Goal: Information Seeking & Learning: Check status

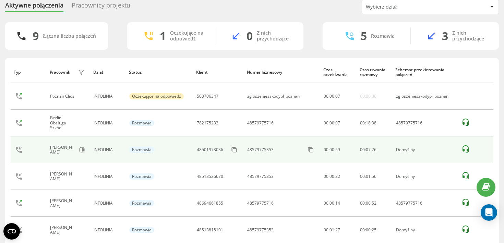
scroll to position [21, 0]
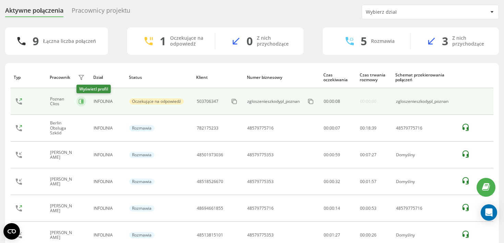
click at [82, 102] on icon at bounding box center [82, 101] width 2 height 3
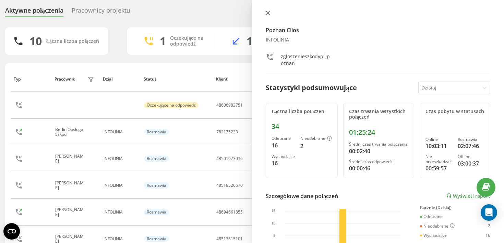
click at [266, 12] on icon at bounding box center [267, 13] width 5 height 5
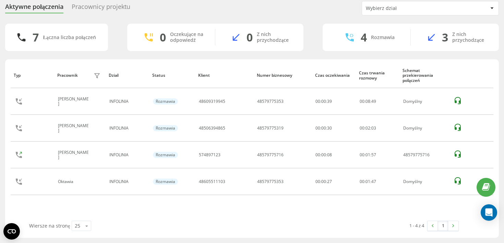
scroll to position [25, 0]
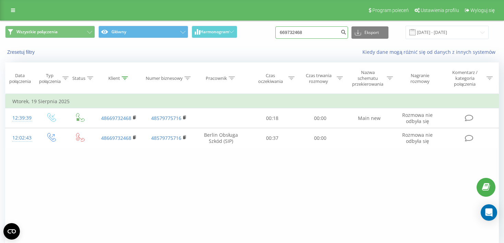
click at [310, 35] on input "669732468" at bounding box center [311, 32] width 73 height 12
paste input "518937784"
type input "518937784"
click at [343, 34] on button "submit" at bounding box center [343, 32] width 9 height 12
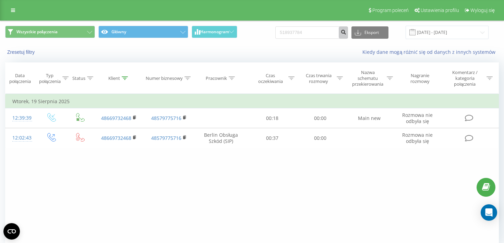
click at [346, 33] on icon "submit" at bounding box center [343, 31] width 6 height 4
click at [346, 32] on icon "submit" at bounding box center [343, 31] width 6 height 4
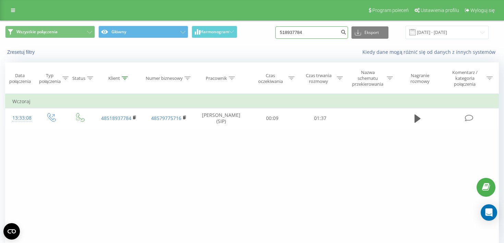
click at [313, 35] on input "518937784" at bounding box center [311, 32] width 73 height 12
paste input "48605826189"
type input "48605826189"
click at [346, 33] on icon "submit" at bounding box center [343, 31] width 6 height 4
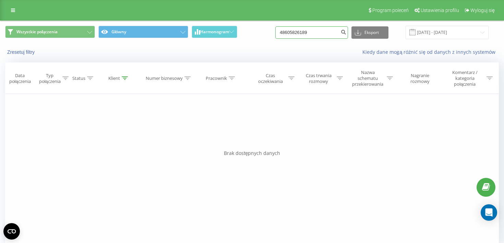
click at [314, 29] on input "48605826189" at bounding box center [311, 32] width 73 height 12
click at [320, 31] on input "48605826189" at bounding box center [311, 32] width 73 height 12
paste input "503706347"
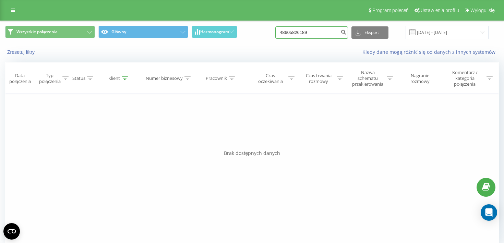
type input "503706347"
click at [347, 28] on button "submit" at bounding box center [343, 32] width 9 height 12
click at [307, 29] on input "503706347" at bounding box center [311, 32] width 73 height 12
paste input "48602609701"
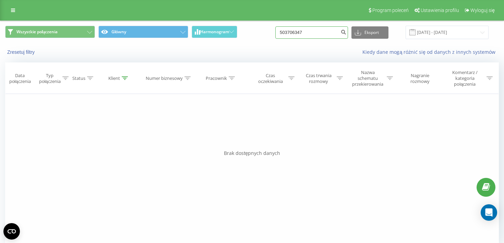
type input "48602609701"
click at [346, 32] on icon "submit" at bounding box center [343, 31] width 6 height 4
click at [304, 31] on input "48602609701" at bounding box center [311, 32] width 73 height 12
paste input "533873182"
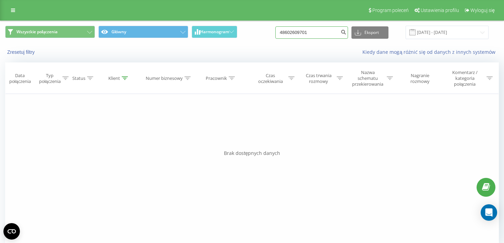
type input "48533873182"
click at [308, 33] on input "48533873182" at bounding box center [311, 32] width 73 height 12
paste input "690506160"
type input "690506160"
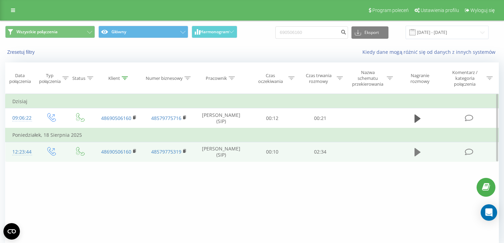
click at [417, 155] on icon at bounding box center [418, 152] width 6 height 8
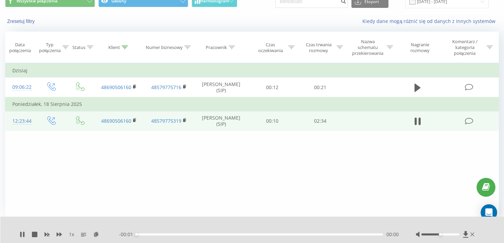
scroll to position [50, 0]
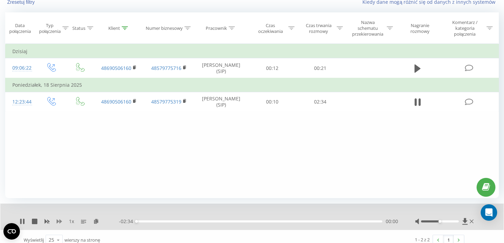
click at [62, 221] on icon at bounding box center [59, 221] width 5 height 5
click at [59, 222] on icon at bounding box center [59, 221] width 5 height 5
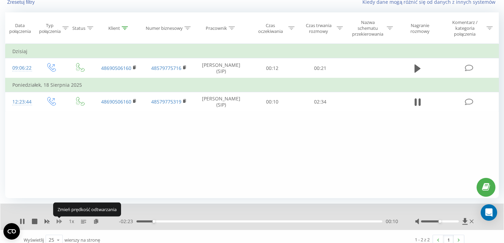
click at [59, 222] on icon at bounding box center [59, 221] width 5 height 5
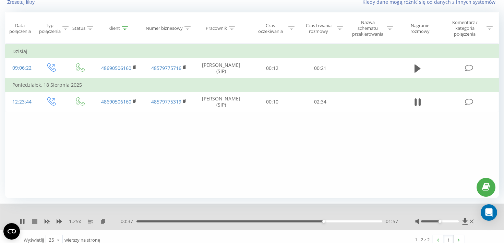
click at [34, 223] on icon at bounding box center [34, 221] width 5 height 5
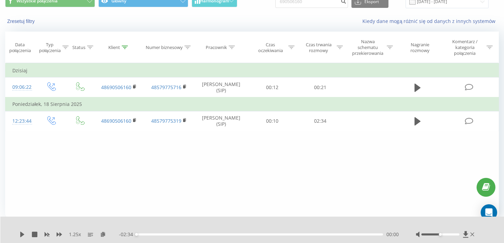
scroll to position [0, 0]
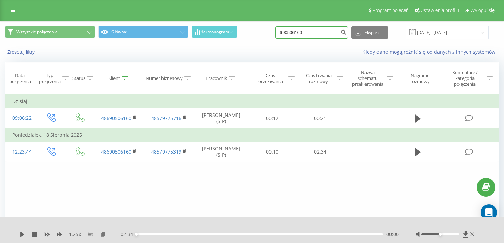
click at [297, 35] on input "690506160" at bounding box center [311, 32] width 73 height 12
paste input "48607704677"
type input "48607704677"
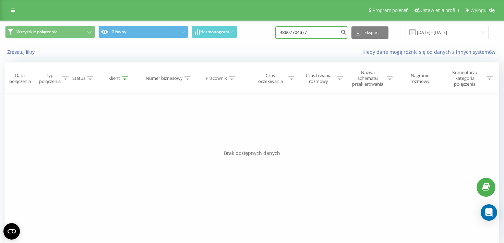
click at [301, 32] on input "48607704677" at bounding box center [311, 32] width 73 height 12
paste input "8100414"
type input "48608100414"
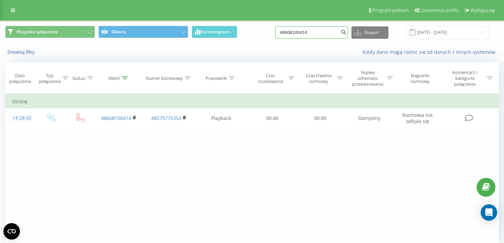
click at [327, 33] on input "48608100414" at bounding box center [311, 32] width 73 height 12
paste input "793 216 160"
type input "793 216 160"
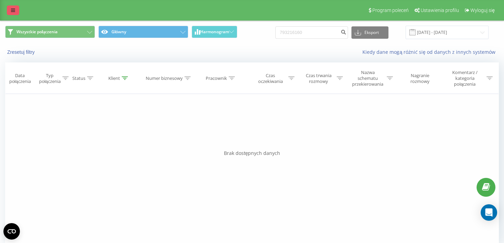
click at [13, 10] on icon at bounding box center [13, 10] width 4 height 5
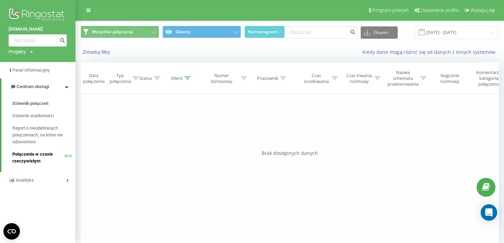
click at [35, 157] on span "Połączenia w czasie rzeczywistym" at bounding box center [38, 158] width 52 height 14
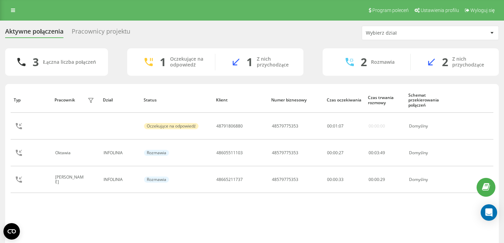
click at [92, 29] on div "Pracownicy projektu" at bounding box center [101, 33] width 59 height 11
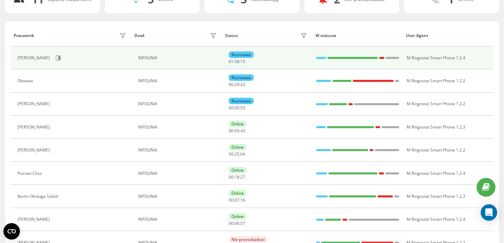
scroll to position [64, 0]
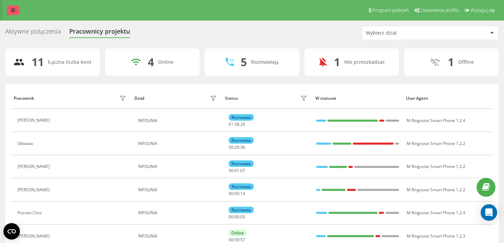
click at [15, 11] on icon at bounding box center [13, 10] width 4 height 5
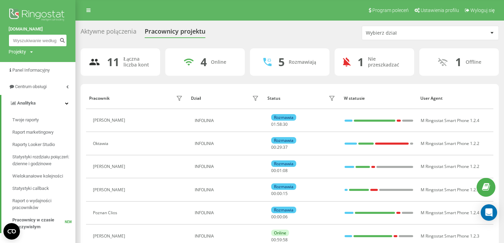
click at [25, 43] on input at bounding box center [38, 40] width 58 height 12
paste input "793 216 160"
type input "793 216 160"
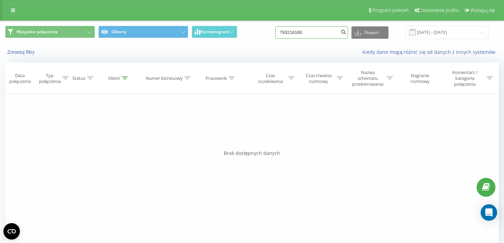
click at [321, 29] on input "793216160" at bounding box center [311, 32] width 73 height 12
paste input "501 973 036"
type input "501 973 036"
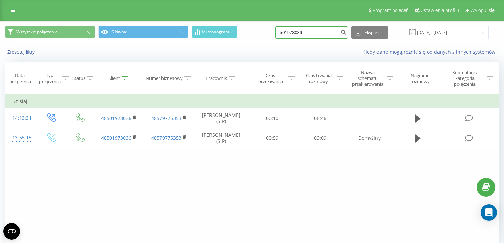
click at [319, 36] on input "501973036" at bounding box center [311, 32] width 73 height 12
paste input "608 274 404"
type input "608 274 404"
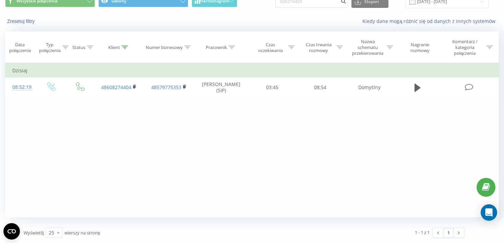
scroll to position [30, 0]
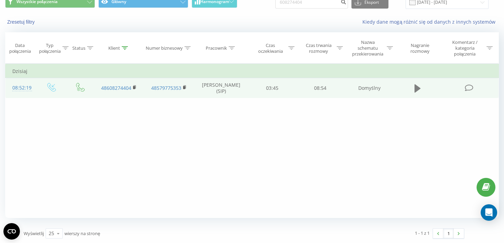
click at [418, 90] on icon at bounding box center [418, 88] width 6 height 8
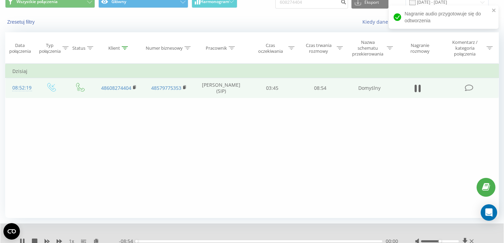
scroll to position [58, 0]
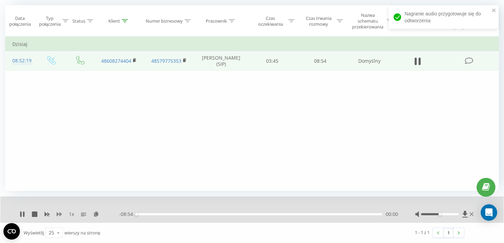
click at [58, 215] on icon at bounding box center [59, 214] width 5 height 4
click at [453, 215] on div at bounding box center [445, 214] width 60 height 7
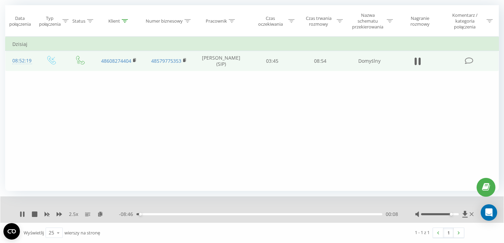
click at [453, 215] on div at bounding box center [440, 214] width 38 height 2
click at [58, 215] on icon at bounding box center [59, 214] width 5 height 4
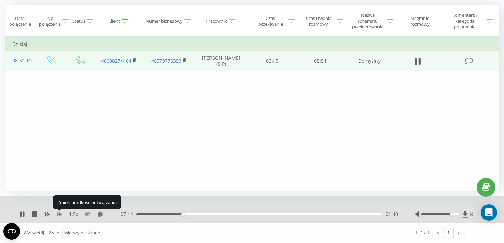
click at [58, 215] on icon at bounding box center [59, 214] width 5 height 4
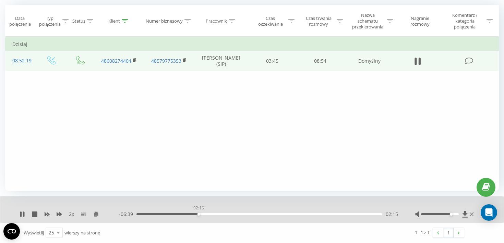
click at [199, 213] on div "02:15" at bounding box center [259, 214] width 246 height 2
click at [211, 214] on div "02:42" at bounding box center [259, 214] width 246 height 2
click at [332, 215] on div "02:43" at bounding box center [259, 214] width 246 height 2
click at [353, 214] on div "07:06" at bounding box center [259, 214] width 246 height 2
click at [361, 214] on div "08:08" at bounding box center [259, 214] width 246 height 2
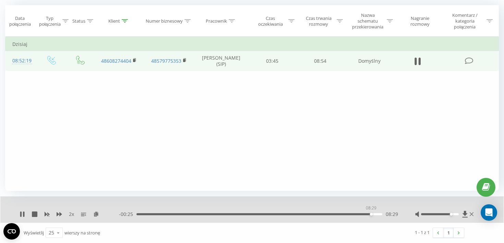
click at [371, 214] on div "08:29" at bounding box center [259, 214] width 246 height 2
click at [37, 217] on button at bounding box center [34, 214] width 5 height 5
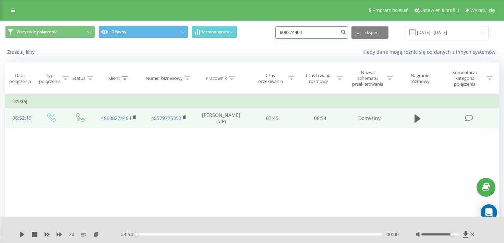
click at [320, 31] on input "608274404" at bounding box center [311, 32] width 73 height 12
paste input "7 161 355"
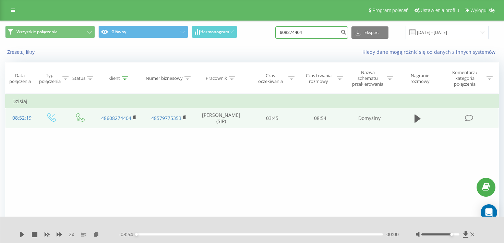
type input "607 161 355"
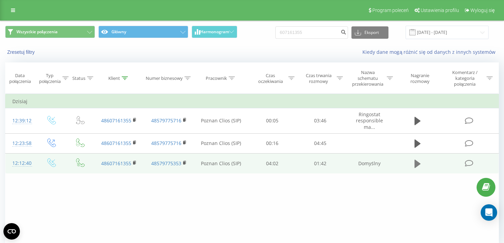
click at [418, 165] on icon at bounding box center [418, 163] width 6 height 8
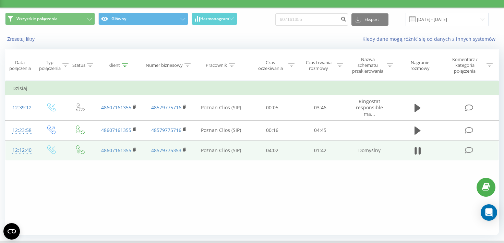
scroll to position [58, 0]
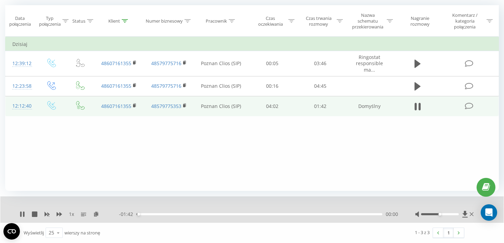
click at [62, 216] on div "1 x" at bounding box center [69, 214] width 99 height 7
click at [59, 214] on icon at bounding box center [59, 214] width 5 height 5
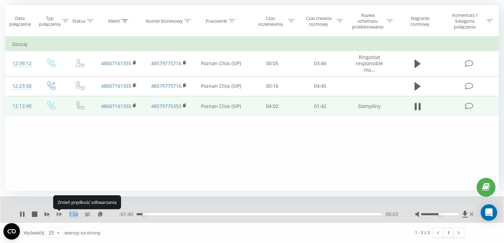
click at [59, 214] on icon at bounding box center [59, 214] width 5 height 5
click at [454, 213] on div at bounding box center [440, 214] width 38 height 2
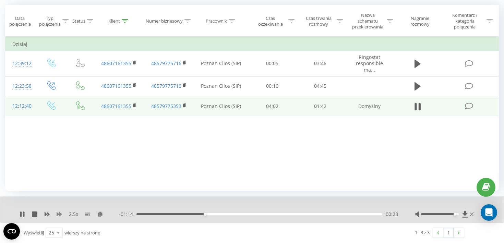
click at [60, 215] on icon at bounding box center [59, 214] width 5 height 4
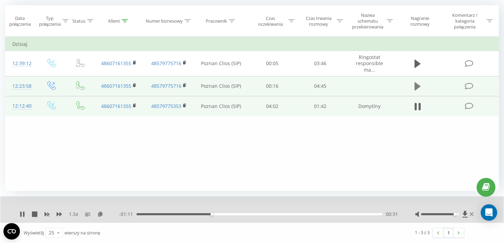
click at [416, 82] on icon at bounding box center [418, 87] width 6 height 10
click at [63, 214] on div "1.5 x" at bounding box center [69, 214] width 99 height 7
click at [60, 214] on icon at bounding box center [59, 214] width 5 height 4
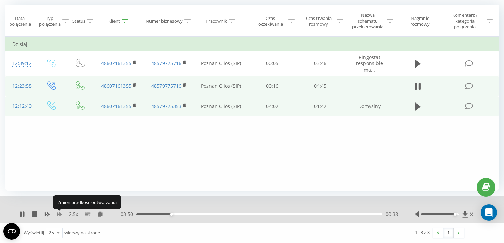
click at [60, 214] on icon at bounding box center [59, 214] width 5 height 4
click at [349, 217] on div "- 03:10 01:18 01:18" at bounding box center [258, 214] width 279 height 7
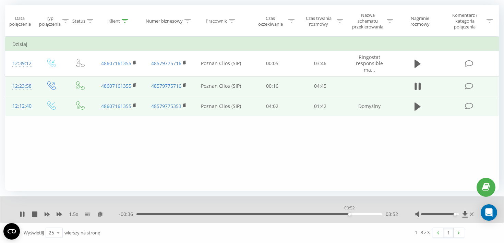
click at [349, 213] on div "03:52" at bounding box center [259, 214] width 246 height 2
click at [364, 215] on div "03:56" at bounding box center [259, 214] width 246 height 2
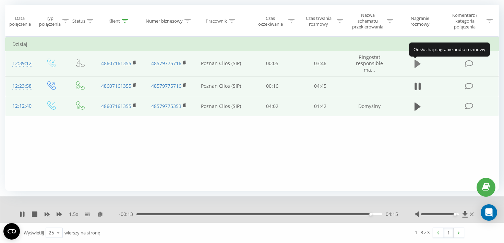
click at [417, 65] on icon at bounding box center [418, 64] width 6 height 8
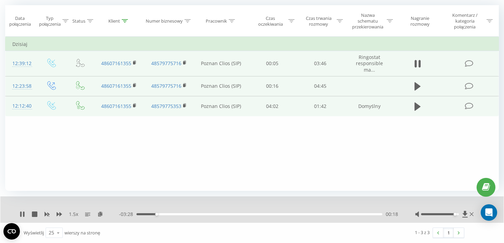
click at [206, 214] on div "00:18" at bounding box center [259, 214] width 246 height 2
click at [273, 214] on div "02:05" at bounding box center [259, 214] width 246 height 2
click at [300, 214] on div "02:31" at bounding box center [259, 214] width 246 height 2
click at [332, 214] on div "02:33" at bounding box center [259, 214] width 246 height 2
click at [35, 217] on icon at bounding box center [34, 214] width 5 height 5
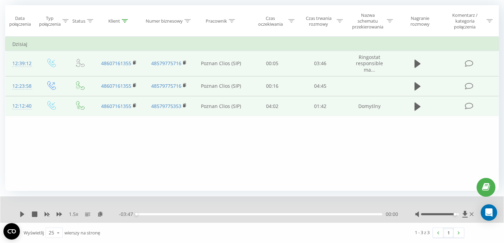
scroll to position [0, 0]
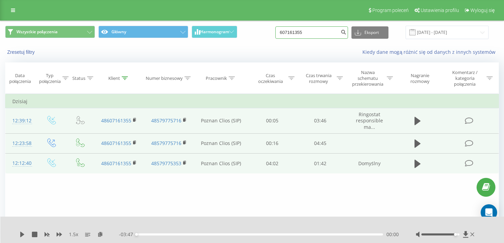
click at [310, 33] on input "607161355" at bounding box center [311, 32] width 73 height 12
paste input "48575156549"
type input "48575156549"
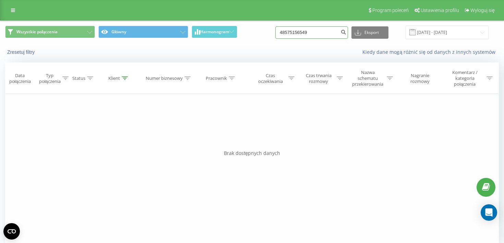
click at [327, 31] on input "48575156549" at bounding box center [311, 32] width 73 height 12
paste input "601874444"
type input "48601874444"
click at [321, 29] on input "48601874444" at bounding box center [311, 32] width 73 height 12
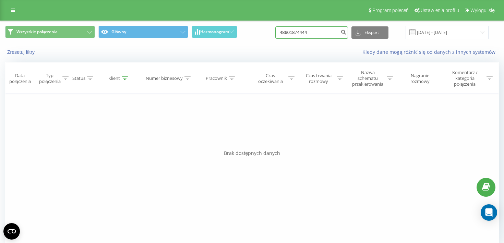
click at [321, 29] on input "48601874444" at bounding box center [311, 32] width 73 height 12
paste input "530 628 729"
type input "530 628 729"
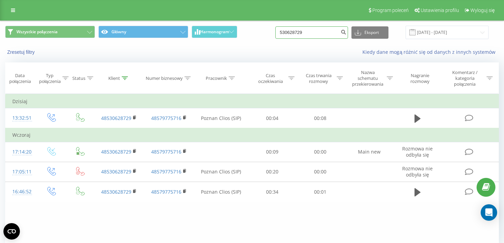
click at [320, 31] on input "530628729" at bounding box center [311, 32] width 73 height 12
paste input "48502787546"
type input "48502787546"
click at [346, 33] on icon "submit" at bounding box center [343, 31] width 6 height 4
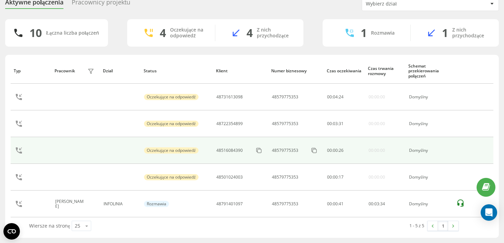
scroll to position [25, 0]
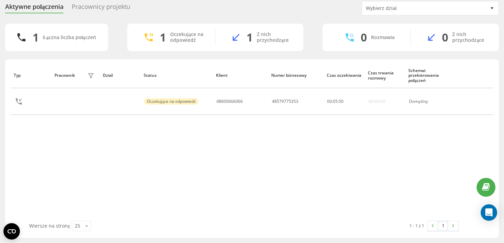
click at [122, 7] on div "Pracownicy projektu" at bounding box center [101, 8] width 59 height 11
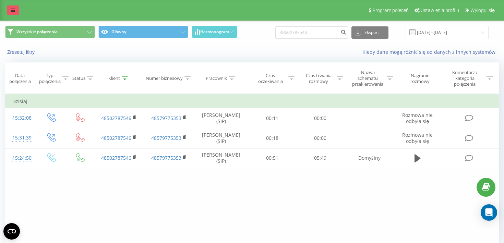
click at [12, 12] on icon at bounding box center [13, 10] width 4 height 5
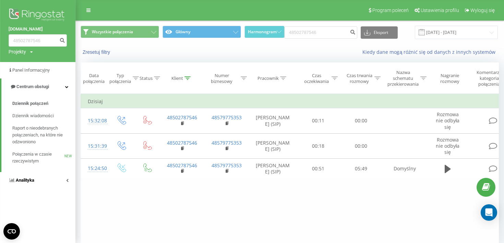
click at [51, 176] on link "Analityka" at bounding box center [37, 180] width 75 height 16
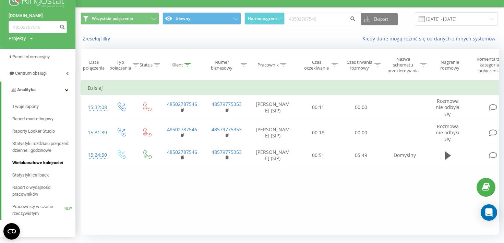
scroll to position [32, 0]
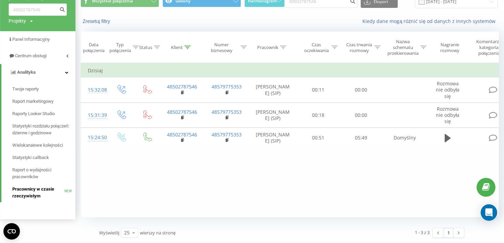
click at [37, 191] on span "Pracownicy w czasie rzeczywistym" at bounding box center [38, 193] width 52 height 14
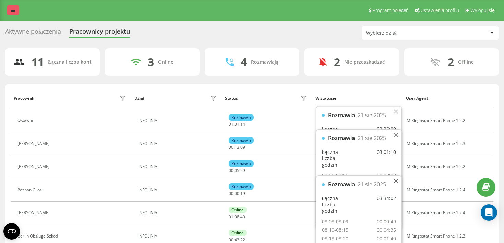
click at [12, 11] on icon at bounding box center [13, 10] width 4 height 5
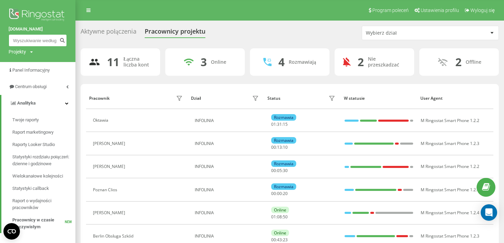
click at [32, 44] on input at bounding box center [38, 40] width 58 height 12
paste input "48535895781"
type input "48535895781"
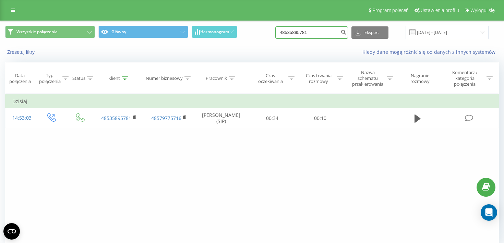
click at [316, 34] on input "48535895781" at bounding box center [311, 32] width 73 height 12
paste input "793 216 160"
type input "793 216 160"
click at [315, 35] on input "793216160" at bounding box center [311, 32] width 73 height 12
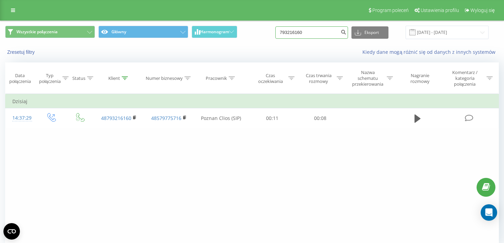
click at [315, 35] on input "793216160" at bounding box center [311, 32] width 73 height 12
paste input "48668049973"
type input "48668049973"
click at [317, 36] on input "48668049973" at bounding box center [311, 32] width 73 height 12
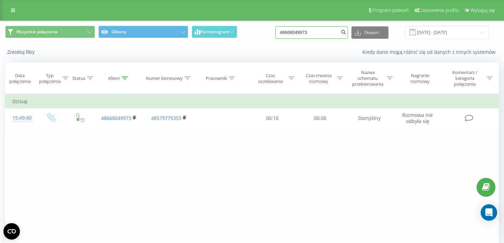
paste input "96434757"
type input "48696434757"
click at [291, 35] on input "48696434757" at bounding box center [311, 32] width 73 height 12
paste input "60481716"
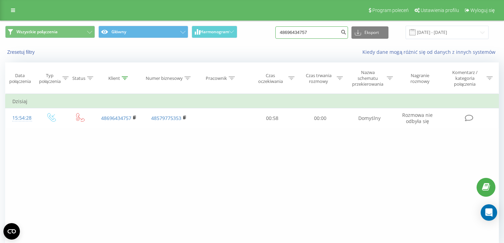
type input "48660481716"
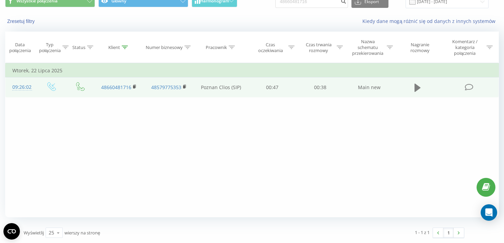
click at [416, 89] on icon at bounding box center [418, 88] width 6 height 8
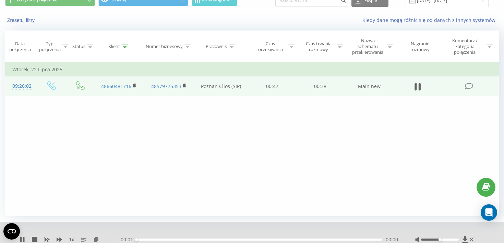
scroll to position [58, 0]
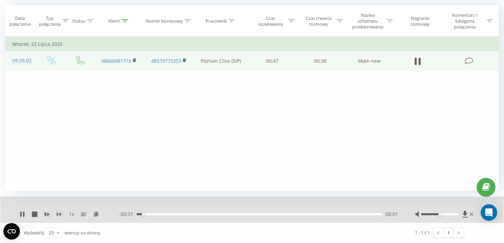
click at [59, 212] on icon at bounding box center [59, 214] width 5 height 5
click at [456, 214] on div at bounding box center [440, 214] width 38 height 2
click at [458, 214] on div at bounding box center [440, 214] width 38 height 2
click at [416, 59] on icon at bounding box center [416, 62] width 2 height 8
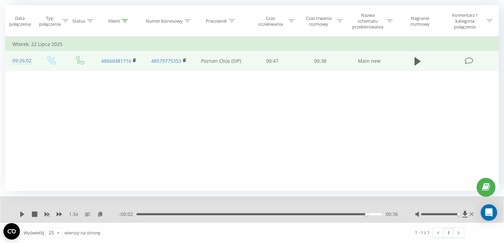
scroll to position [0, 0]
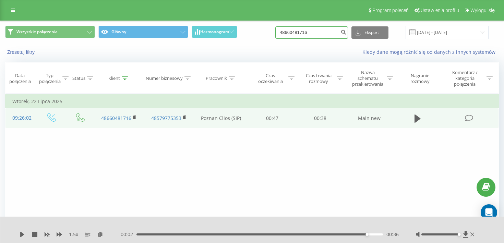
click at [306, 34] on input "48660481716" at bounding box center [311, 32] width 73 height 12
paste input "05108720"
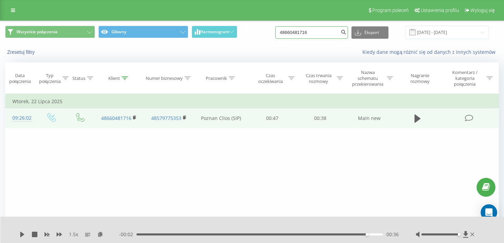
type input "48605108720"
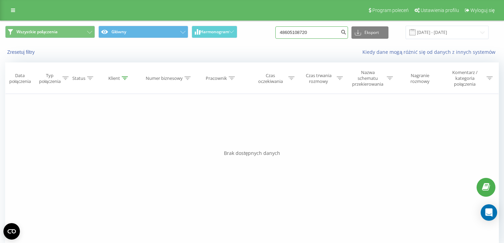
click at [293, 33] on input "48605108720" at bounding box center [311, 32] width 73 height 12
paste input "696 070 581"
type input "696 070 581"
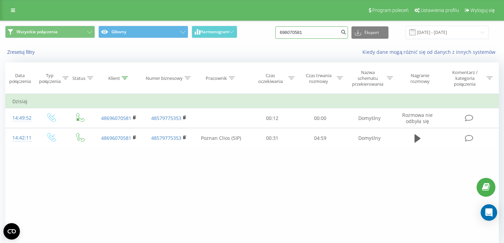
click at [316, 35] on input "696070581" at bounding box center [311, 32] width 73 height 12
paste input "070"
type input "696 070 581"
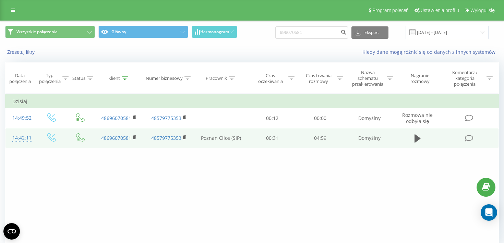
scroll to position [32, 0]
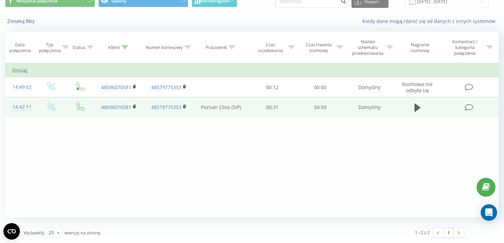
click at [425, 107] on td at bounding box center [418, 107] width 46 height 20
click at [415, 107] on icon at bounding box center [418, 108] width 6 height 10
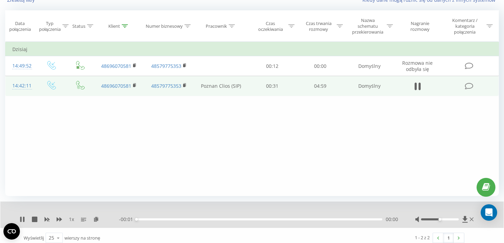
scroll to position [56, 0]
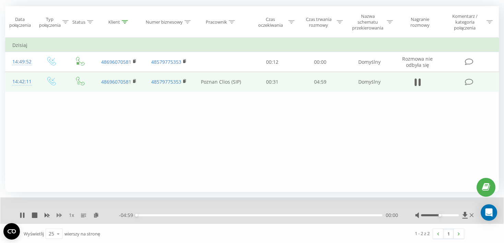
click at [61, 216] on icon at bounding box center [59, 215] width 5 height 4
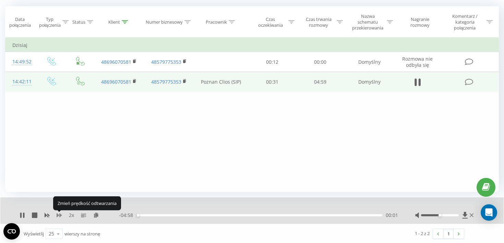
click at [61, 216] on icon at bounding box center [59, 215] width 5 height 4
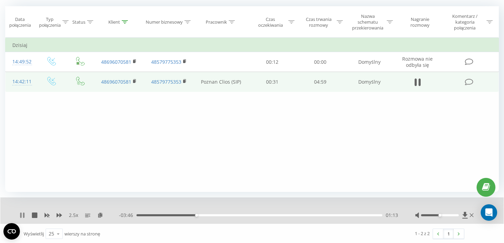
click at [22, 217] on icon at bounding box center [22, 215] width 5 height 5
click at [23, 218] on icon at bounding box center [22, 215] width 5 height 5
click at [37, 223] on div "2.5 x - 02:34 02:25 02:25" at bounding box center [251, 210] width 503 height 26
click at [37, 221] on div "2.5 x - 02:34 02:25 02:25" at bounding box center [251, 210] width 503 height 26
click at [33, 218] on button at bounding box center [34, 215] width 5 height 5
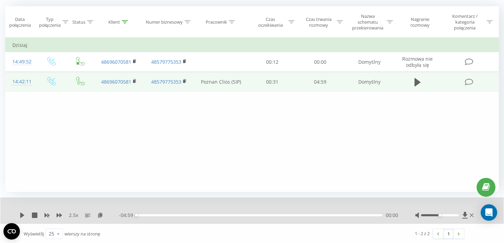
click at [26, 217] on div "2.5 x" at bounding box center [69, 215] width 99 height 7
click at [21, 217] on icon at bounding box center [22, 215] width 4 height 5
click at [267, 214] on div "- 04:50 00:09 00:09" at bounding box center [258, 215] width 279 height 7
click at [267, 214] on div "- 04:49 00:10 00:10" at bounding box center [258, 215] width 279 height 7
click at [267, 214] on div "- 04:48 00:11 00:11" at bounding box center [258, 215] width 279 height 7
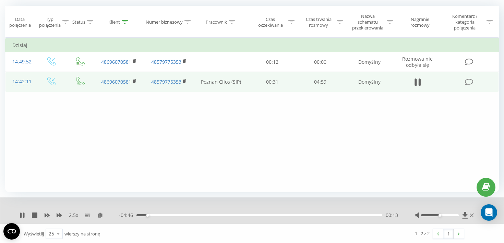
click at [267, 216] on div "00:13" at bounding box center [259, 215] width 246 height 2
click at [313, 216] on div "00:00" at bounding box center [259, 215] width 246 height 2
click at [60, 215] on icon at bounding box center [59, 215] width 5 height 4
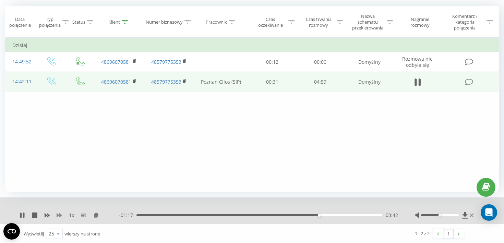
click at [60, 215] on icon at bounding box center [59, 215] width 5 height 4
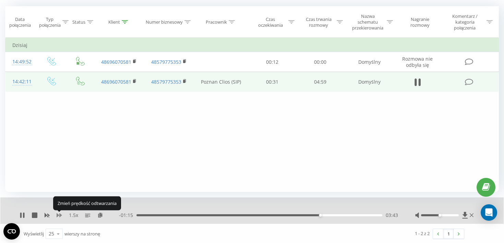
click at [60, 215] on icon at bounding box center [59, 215] width 5 height 4
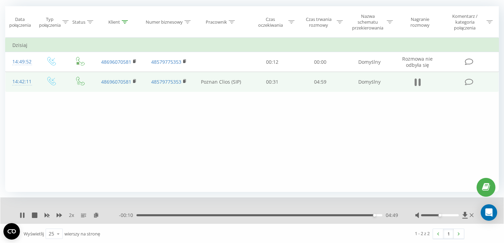
click at [418, 83] on icon at bounding box center [418, 82] width 6 height 10
click at [214, 175] on div "Filtruj według warunków Jest równe Wprowadź wartość Anuluj OK Filtruj według wa…" at bounding box center [252, 115] width 494 height 154
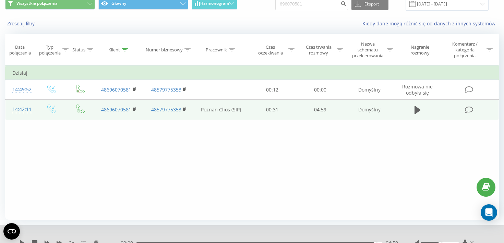
scroll to position [0, 0]
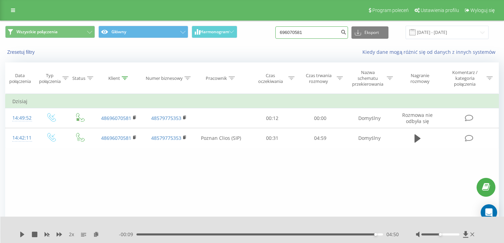
click at [293, 33] on input "696070581" at bounding box center [311, 32] width 73 height 12
paste input "48500030236"
type input "48500030236"
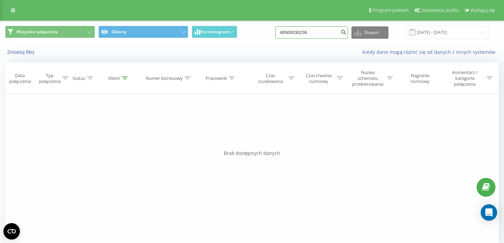
click at [299, 32] on input "48500030236" at bounding box center [311, 32] width 73 height 12
paste input "77011444"
type input "48577011444"
click at [310, 34] on input "48577011444" at bounding box center [311, 32] width 73 height 12
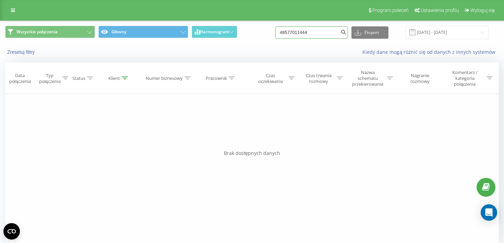
click at [310, 34] on input "48577011444" at bounding box center [311, 32] width 73 height 12
paste input "600666066"
type input "48600666066"
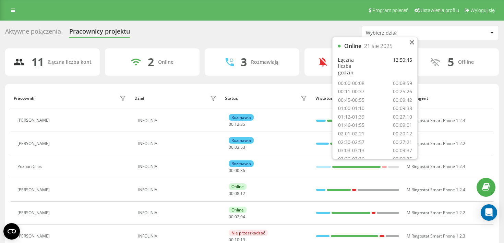
click at [51, 33] on div "Aktywne połączenia" at bounding box center [33, 33] width 56 height 11
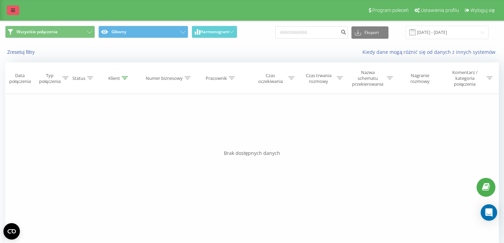
click at [14, 13] on icon at bounding box center [13, 10] width 4 height 5
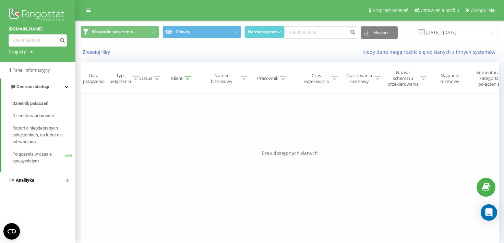
click at [36, 179] on link "Analityka" at bounding box center [37, 180] width 75 height 16
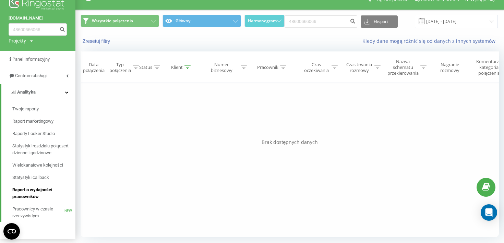
scroll to position [12, 0]
click at [38, 211] on span "Pracownicy w czasie rzeczywistym" at bounding box center [38, 213] width 52 height 14
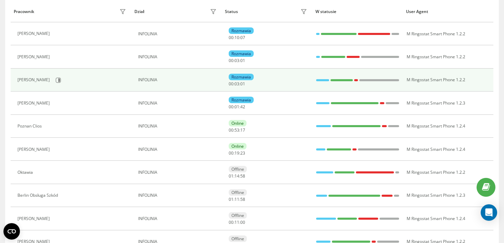
scroll to position [90, 0]
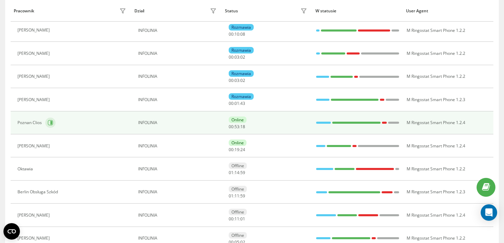
click at [51, 123] on icon at bounding box center [51, 122] width 2 height 3
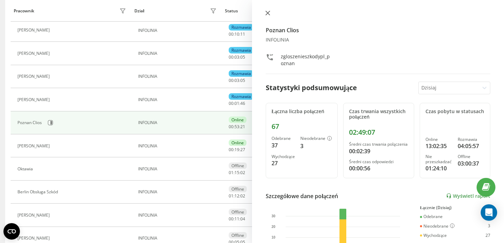
click at [267, 13] on icon at bounding box center [268, 13] width 4 height 4
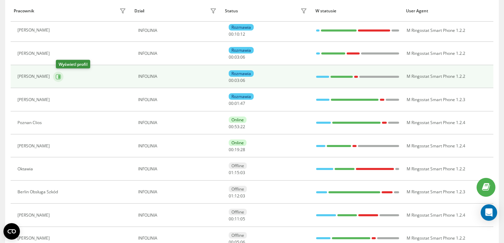
click at [60, 75] on icon at bounding box center [59, 76] width 2 height 3
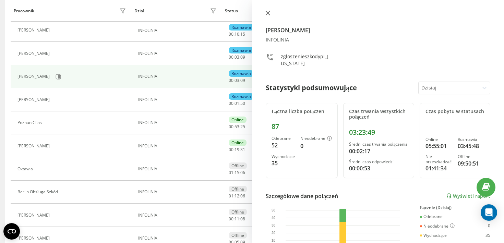
click at [267, 12] on icon at bounding box center [267, 13] width 5 height 5
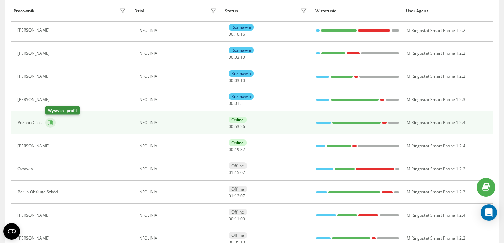
click at [48, 122] on icon at bounding box center [50, 122] width 5 height 5
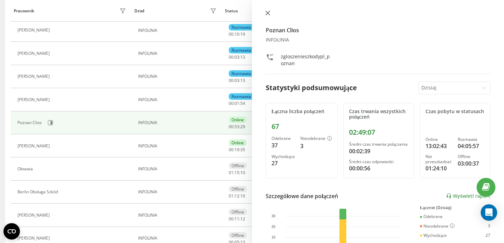
click at [266, 13] on icon at bounding box center [268, 13] width 4 height 4
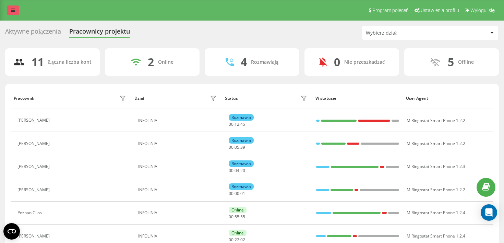
click at [14, 12] on icon at bounding box center [13, 10] width 4 height 5
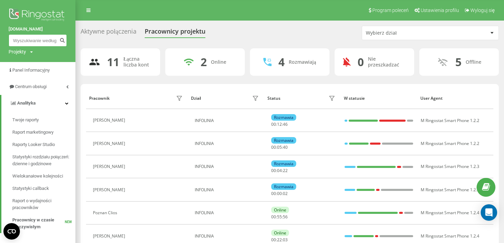
click at [27, 41] on input at bounding box center [38, 40] width 58 height 12
paste input "732878550"
type input "732878550"
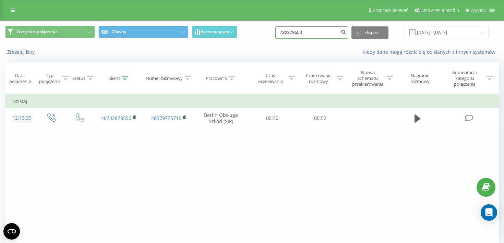
click at [290, 34] on input "732878550" at bounding box center [311, 32] width 73 height 12
paste input "508323488"
type input "508323488"
click at [346, 32] on icon "submit" at bounding box center [343, 31] width 6 height 4
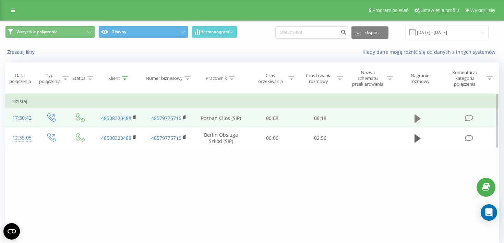
click at [417, 120] on icon at bounding box center [418, 119] width 6 height 8
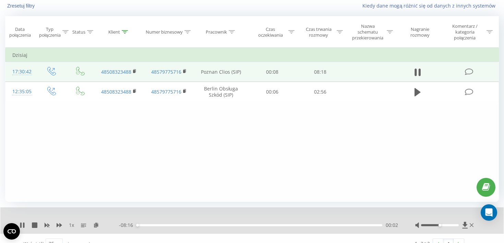
scroll to position [58, 0]
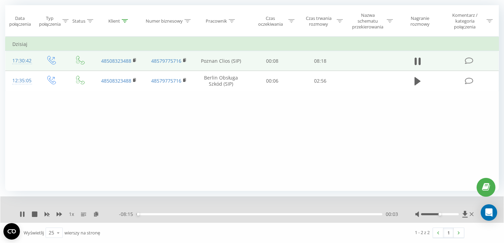
click at [56, 214] on div "1 x" at bounding box center [69, 214] width 99 height 7
click at [57, 214] on div "1 x" at bounding box center [69, 214] width 99 height 7
click at [59, 215] on icon at bounding box center [59, 214] width 5 height 5
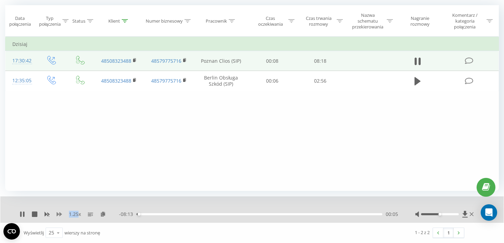
click at [59, 215] on icon at bounding box center [59, 214] width 5 height 5
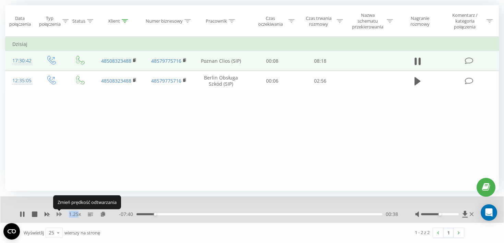
click at [59, 215] on icon at bounding box center [59, 214] width 5 height 5
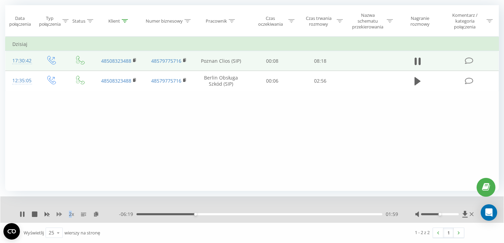
click at [59, 215] on icon at bounding box center [59, 214] width 5 height 5
click at [39, 214] on div "1.5 x" at bounding box center [69, 214] width 99 height 7
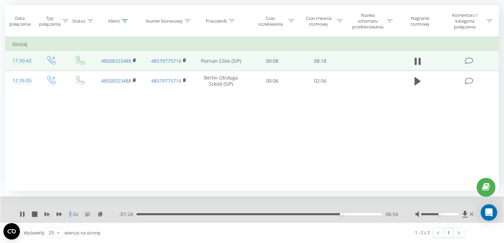
click at [38, 214] on div "1.5 x" at bounding box center [69, 214] width 99 height 7
click at [36, 213] on icon at bounding box center [34, 214] width 5 height 5
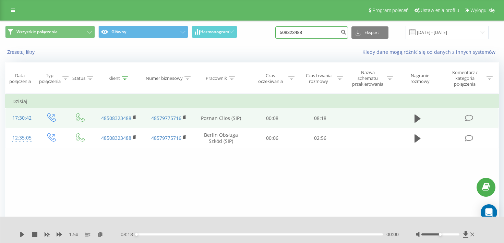
click at [308, 33] on input "508323488" at bounding box center [311, 32] width 73 height 12
paste input "48502787546"
type input "48502787546"
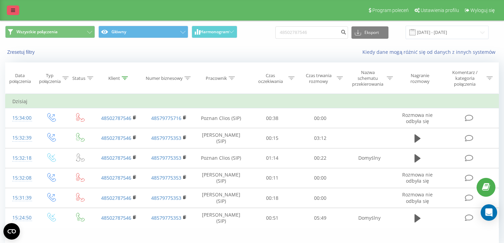
click at [10, 11] on link at bounding box center [13, 10] width 12 height 10
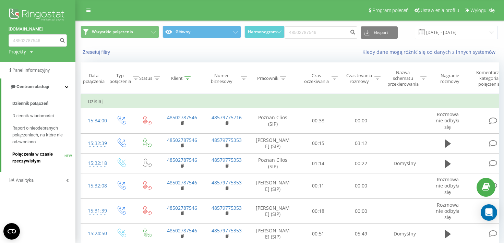
click at [27, 159] on span "Połączenia w czasie rzeczywistym" at bounding box center [38, 158] width 52 height 14
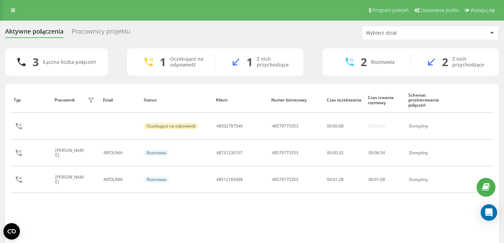
click at [113, 28] on div "Pracownicy projektu" at bounding box center [101, 33] width 59 height 11
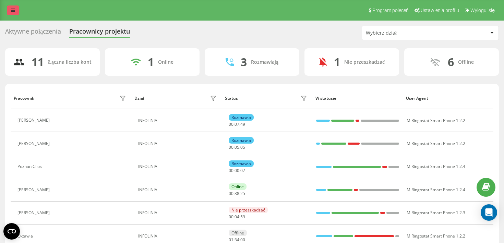
click at [15, 8] on link at bounding box center [13, 10] width 12 height 10
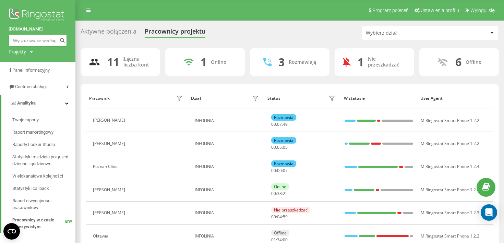
click at [32, 40] on input at bounding box center [38, 40] width 58 height 12
paste input "48791882791"
type input "48791882791"
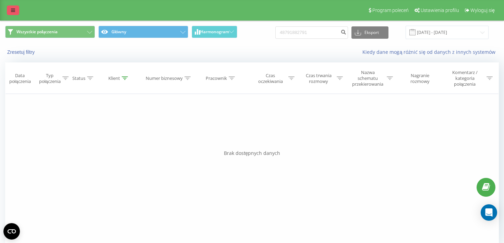
click at [12, 10] on icon at bounding box center [13, 10] width 4 height 5
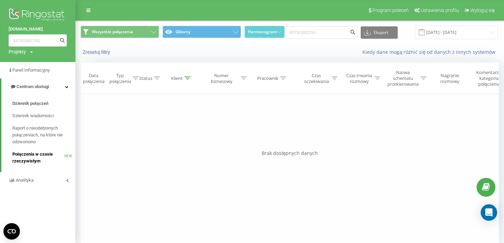
click at [38, 156] on span "Połączenia w czasie rzeczywistym" at bounding box center [38, 158] width 52 height 14
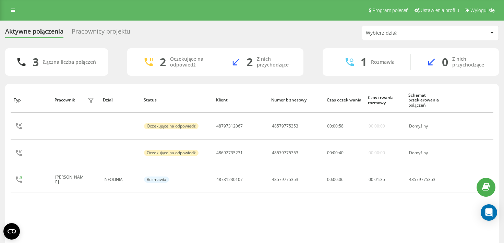
click at [96, 31] on div "Pracownicy projektu" at bounding box center [101, 33] width 59 height 11
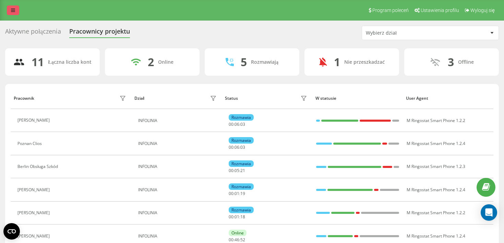
click at [13, 11] on icon at bounding box center [13, 10] width 4 height 5
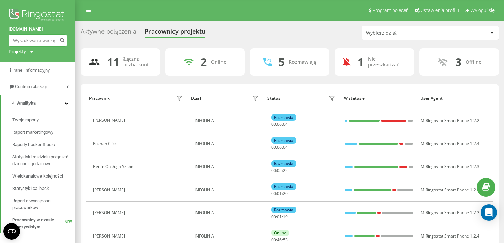
click at [30, 43] on input at bounding box center [38, 40] width 58 height 12
paste input "48502787546"
type input "48502787546"
